Goal: Information Seeking & Learning: Understand process/instructions

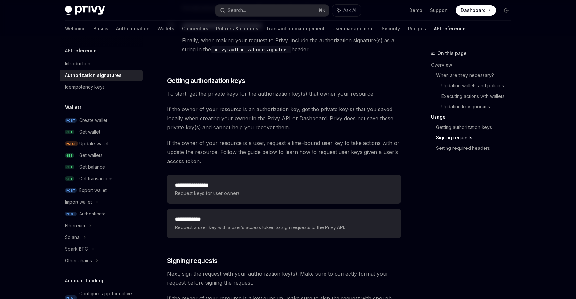
scroll to position [889, 0]
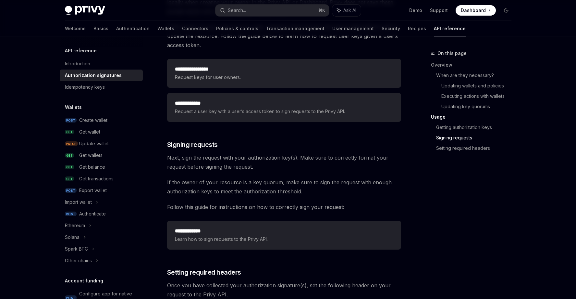
click at [436, 143] on link "Setting required headers" at bounding box center [476, 148] width 80 height 10
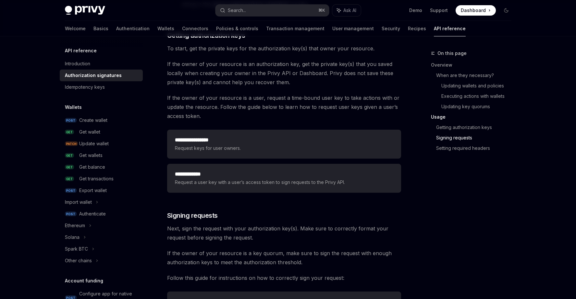
scroll to position [752, 0]
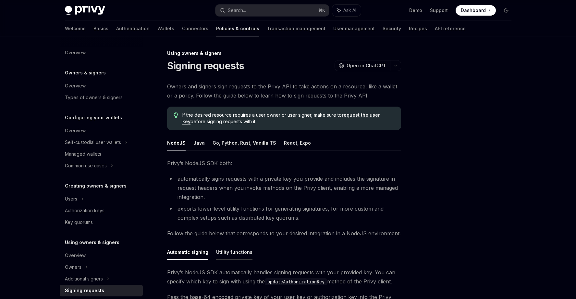
click at [249, 244] on button "Utility functions" at bounding box center [234, 251] width 36 height 15
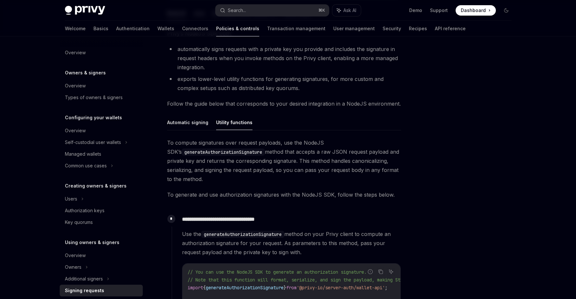
scroll to position [134, 0]
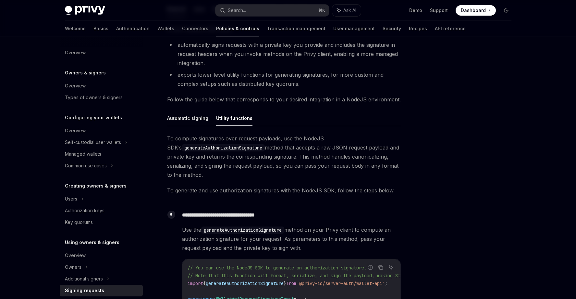
click at [286, 280] on span "}" at bounding box center [285, 283] width 3 height 6
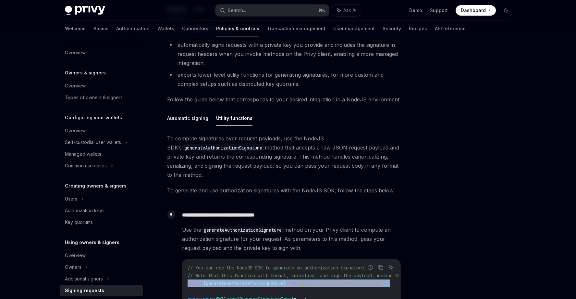
click at [286, 280] on span "}" at bounding box center [285, 283] width 3 height 6
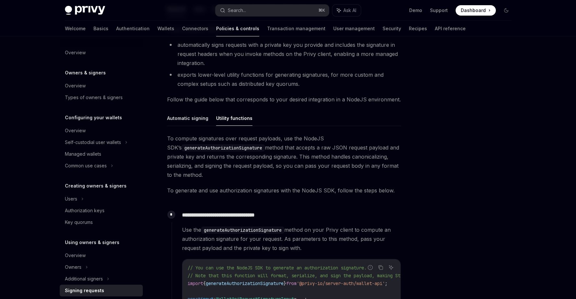
click at [360, 208] on div "**********" at bounding box center [286, 267] width 229 height 118
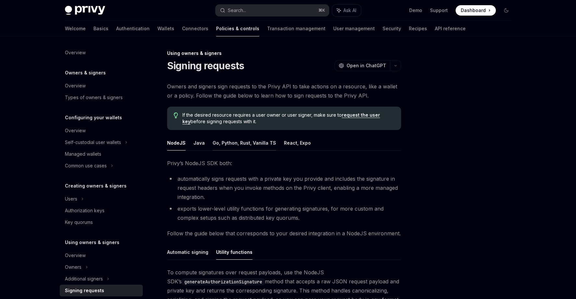
click at [258, 135] on button "Go, Python, Rust, Vanilla TS" at bounding box center [245, 142] width 64 height 15
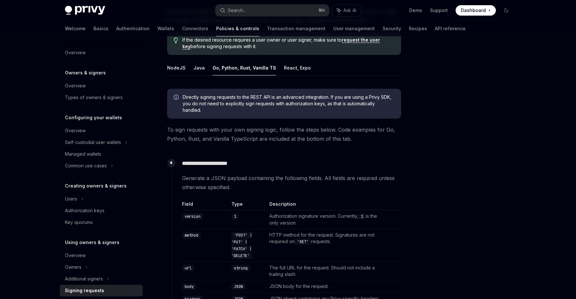
scroll to position [79, 0]
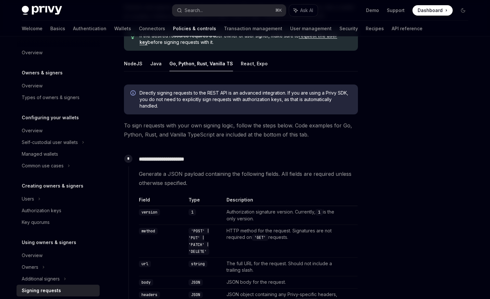
type textarea "*"
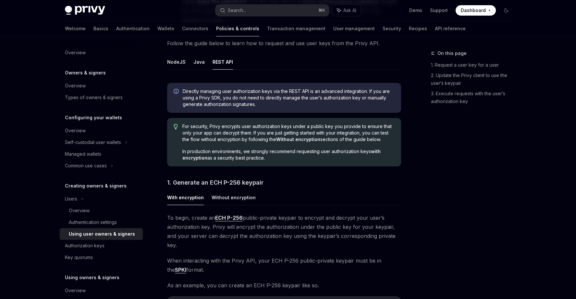
scroll to position [273, 0]
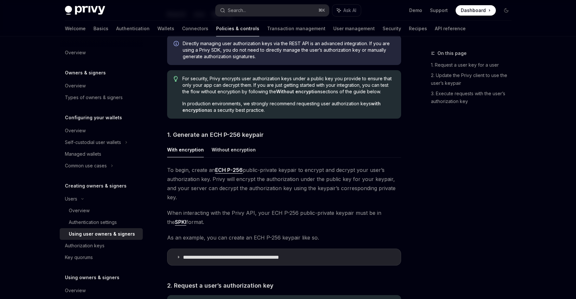
click at [316, 173] on div "**********" at bounding box center [284, 217] width 234 height 104
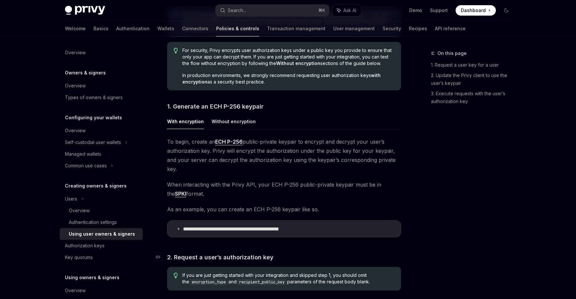
scroll to position [348, 0]
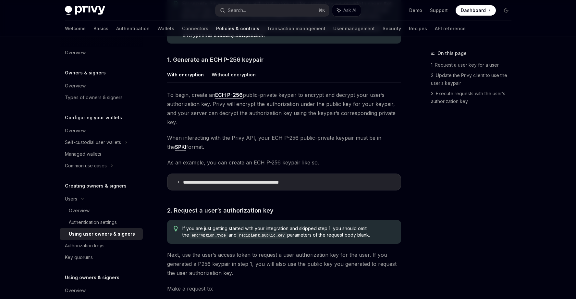
click at [285, 225] on span "If you are just getting started with your integration and skipped step 1, you s…" at bounding box center [288, 231] width 212 height 13
click at [251, 179] on p "**********" at bounding box center [241, 182] width 116 height 6
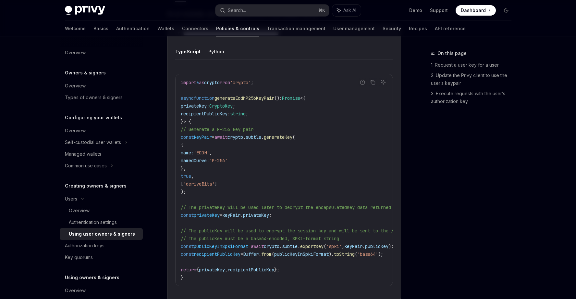
scroll to position [326, 0]
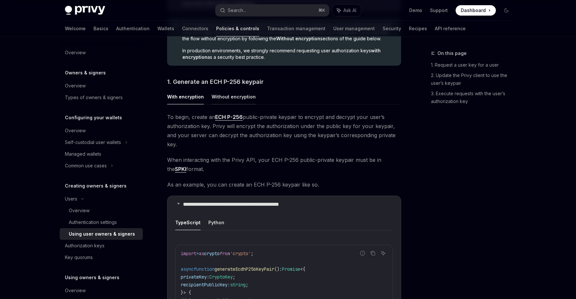
click at [232, 89] on button "Without encryption" at bounding box center [234, 96] width 44 height 15
type textarea "*"
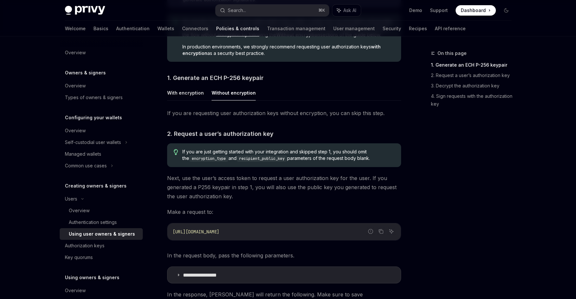
scroll to position [334, 0]
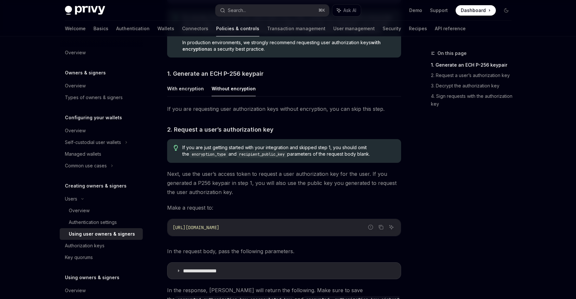
click at [276, 219] on div "https://api.privy.io/v1/wallets/authenticate" at bounding box center [283, 227] width 233 height 17
click at [276, 169] on span "Next, use the user’s access token to request a user authorization key for the u…" at bounding box center [284, 182] width 234 height 27
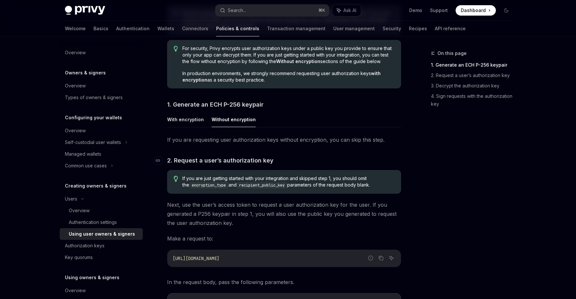
scroll to position [299, 0]
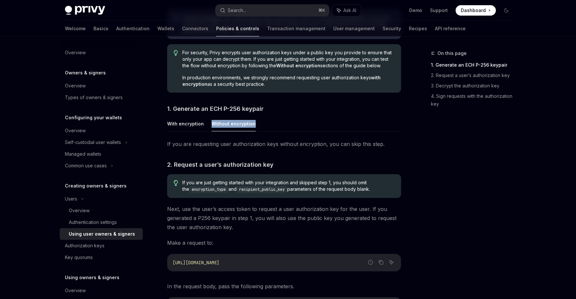
drag, startPoint x: 273, startPoint y: 75, endPoint x: 218, endPoint y: 73, distance: 54.9
click at [218, 116] on ul "With encryption Without encryption" at bounding box center [284, 124] width 234 height 16
copy button "Without encryption"
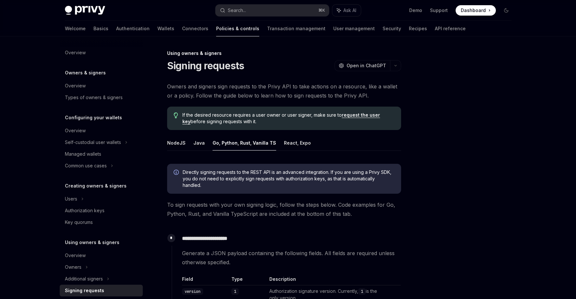
scroll to position [79, 0]
